Goal: Information Seeking & Learning: Learn about a topic

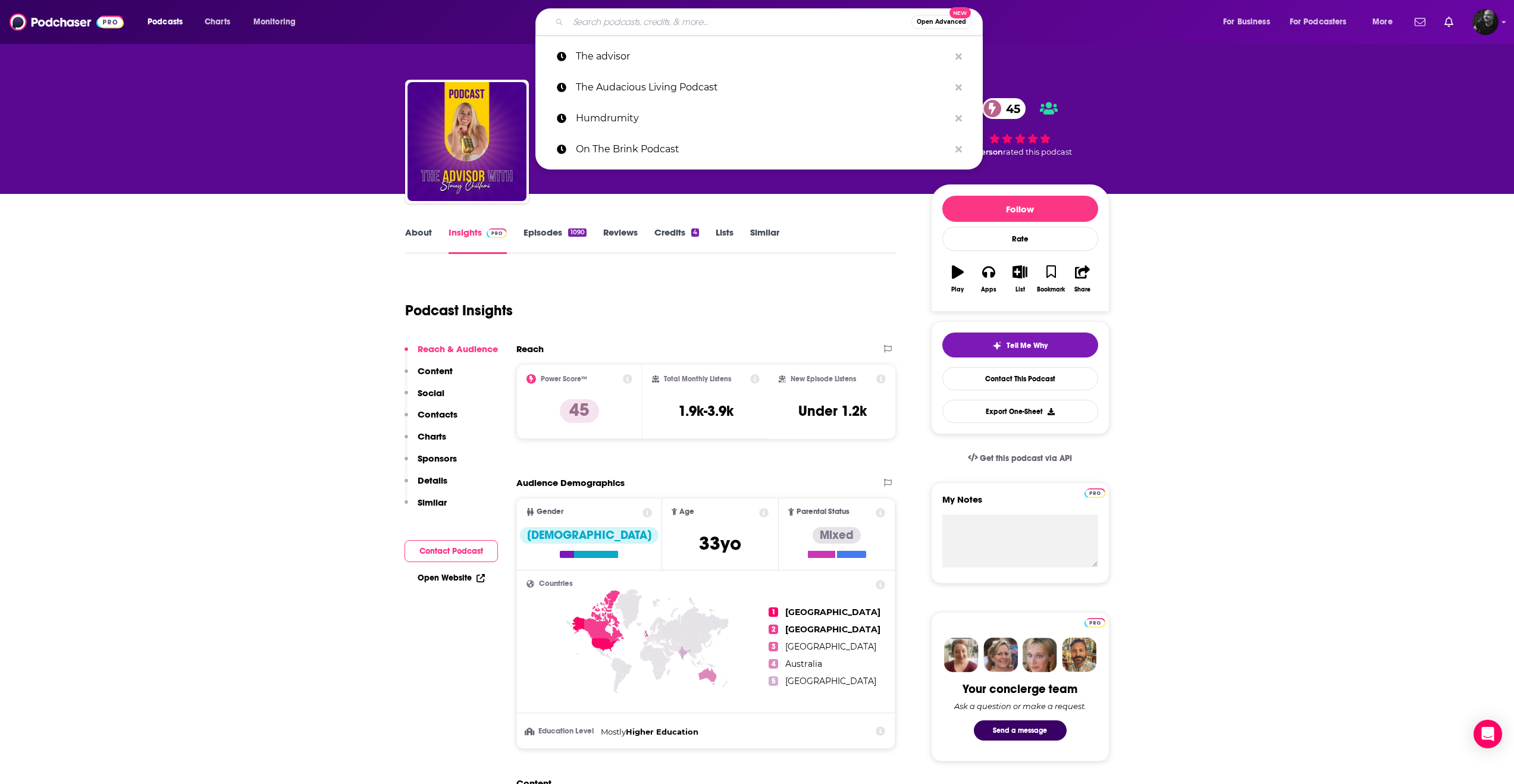
click at [719, 23] on input "Search podcasts, credits, & more..." at bounding box center [740, 21] width 344 height 19
paste input "Inner Peace, Better Health"
type input "Inner Peace, Better Health"
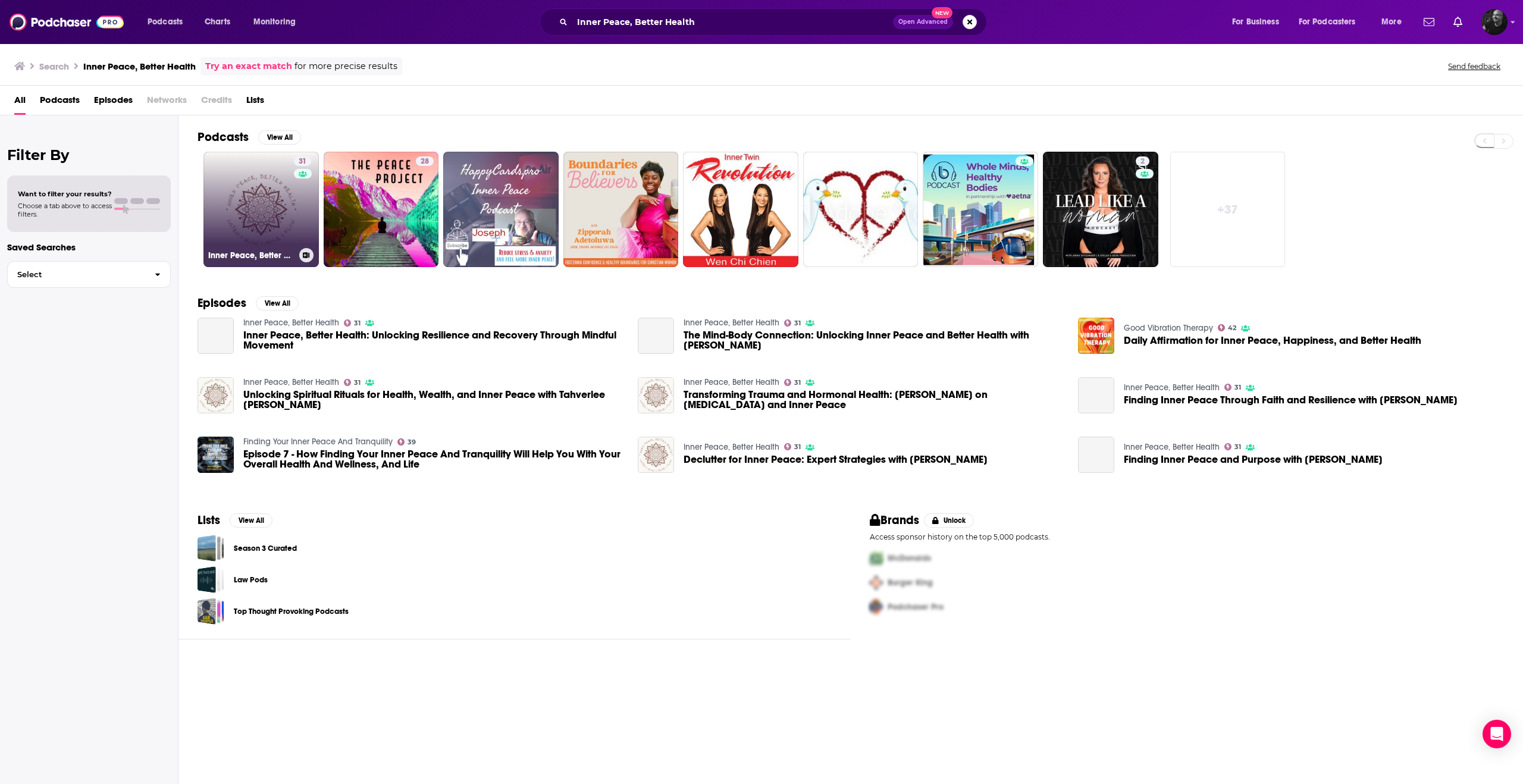
click at [248, 186] on link "31 Inner Peace, Better Health" at bounding box center [261, 210] width 115 height 115
